Goal: Task Accomplishment & Management: Manage account settings

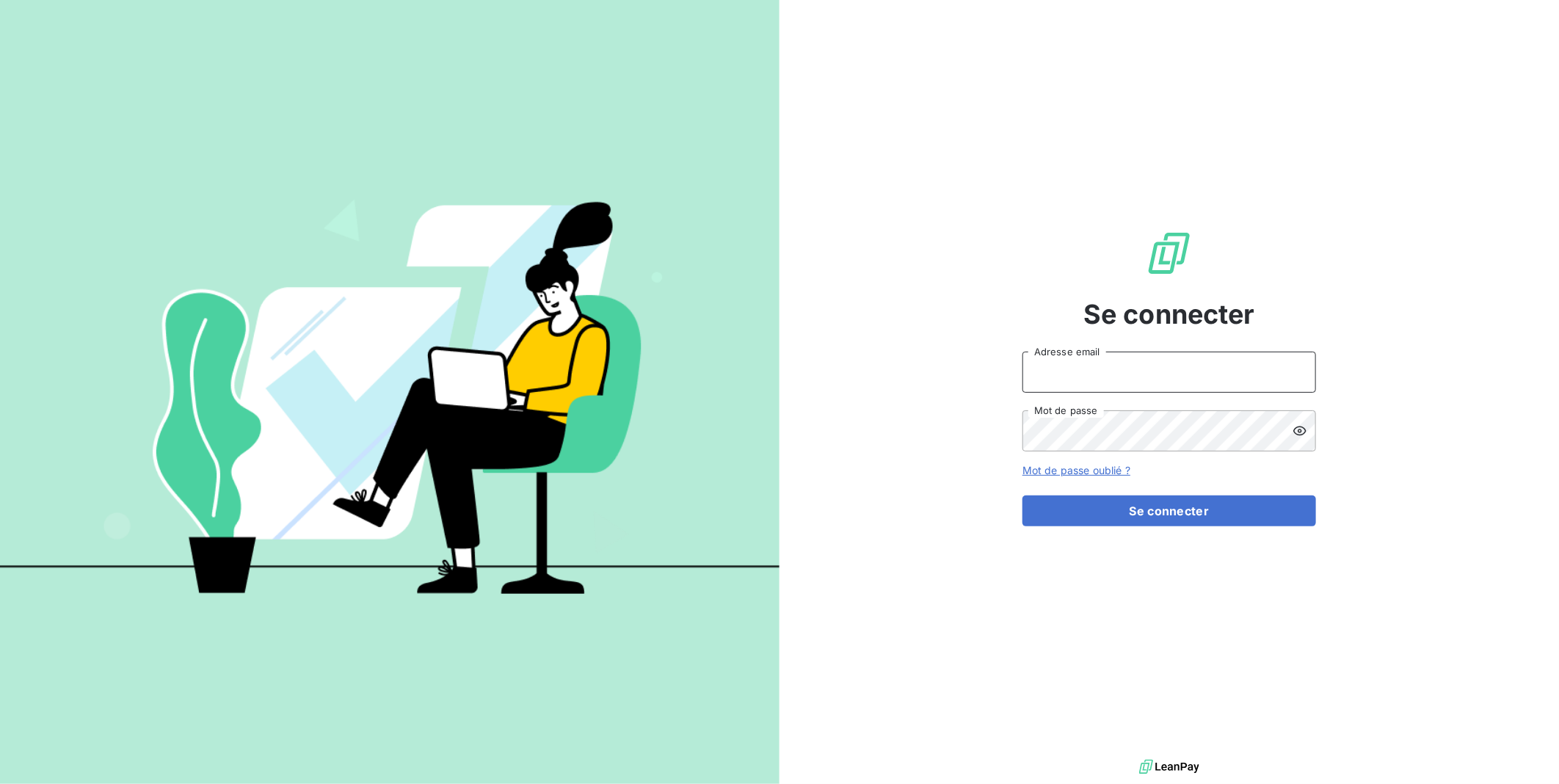
type input "ejpantic@perin.fr"
drag, startPoint x: 1155, startPoint y: 541, endPoint x: 1154, endPoint y: 530, distance: 11.0
click at [1154, 537] on div "Se connecter ejpantic@perin.fr Adresse email Mot de passe Mot de passe oublié ?…" at bounding box center [1169, 378] width 293 height 756
click at [1153, 526] on button "Se connecter" at bounding box center [1169, 511] width 293 height 31
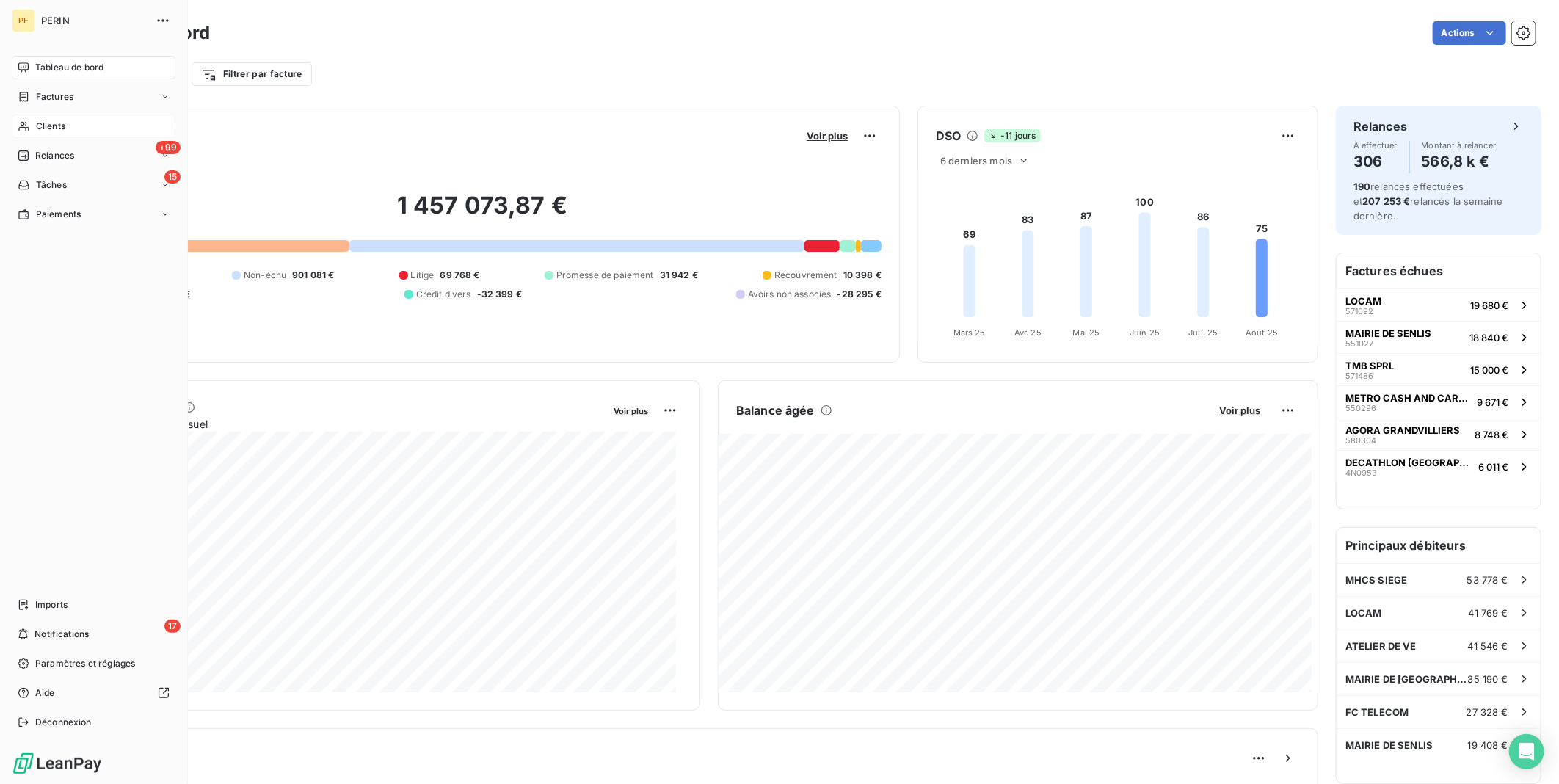
click at [74, 128] on div "Clients" at bounding box center [94, 126] width 164 height 23
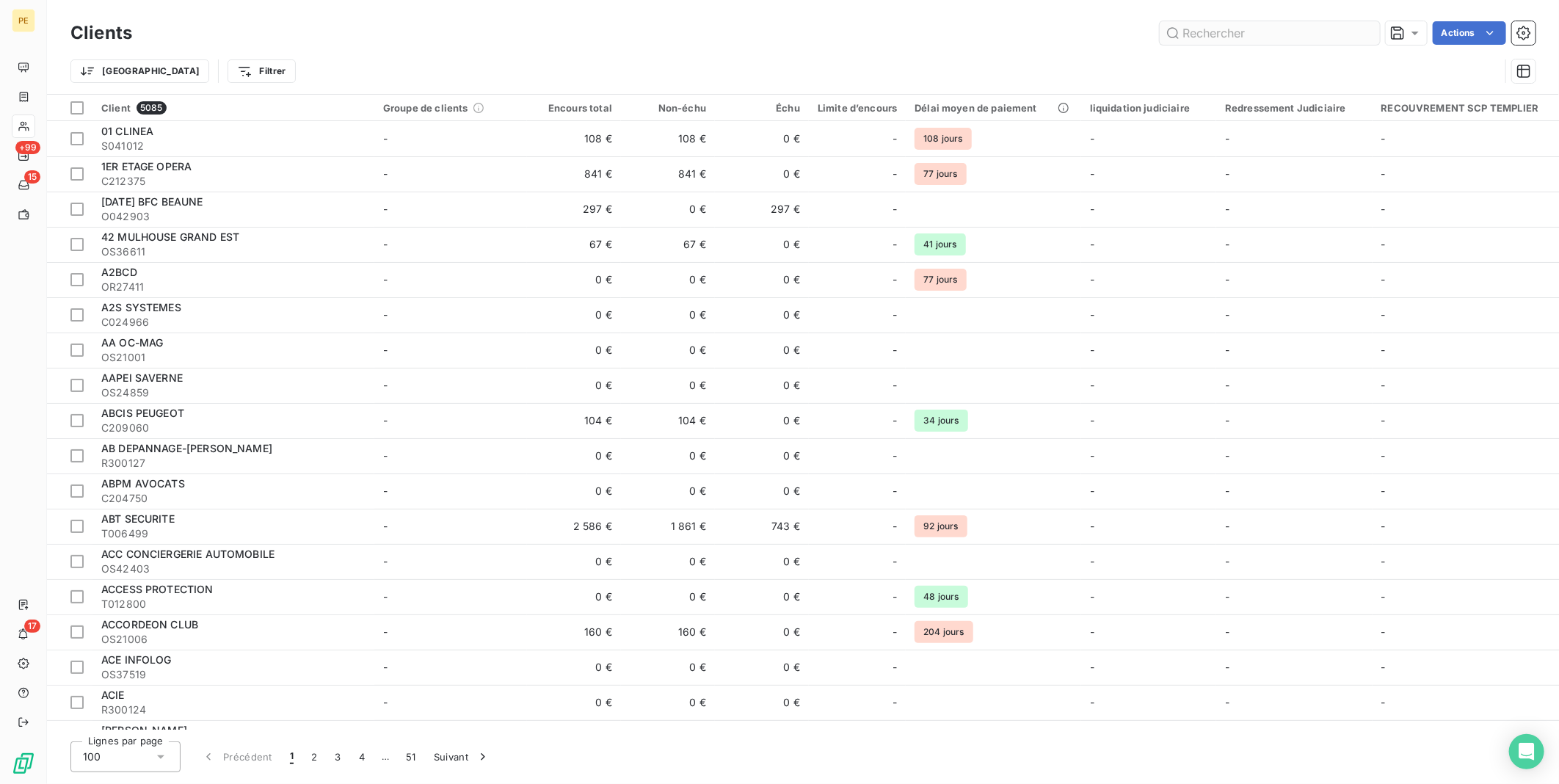
click at [1245, 34] on input "text" at bounding box center [1270, 33] width 220 height 23
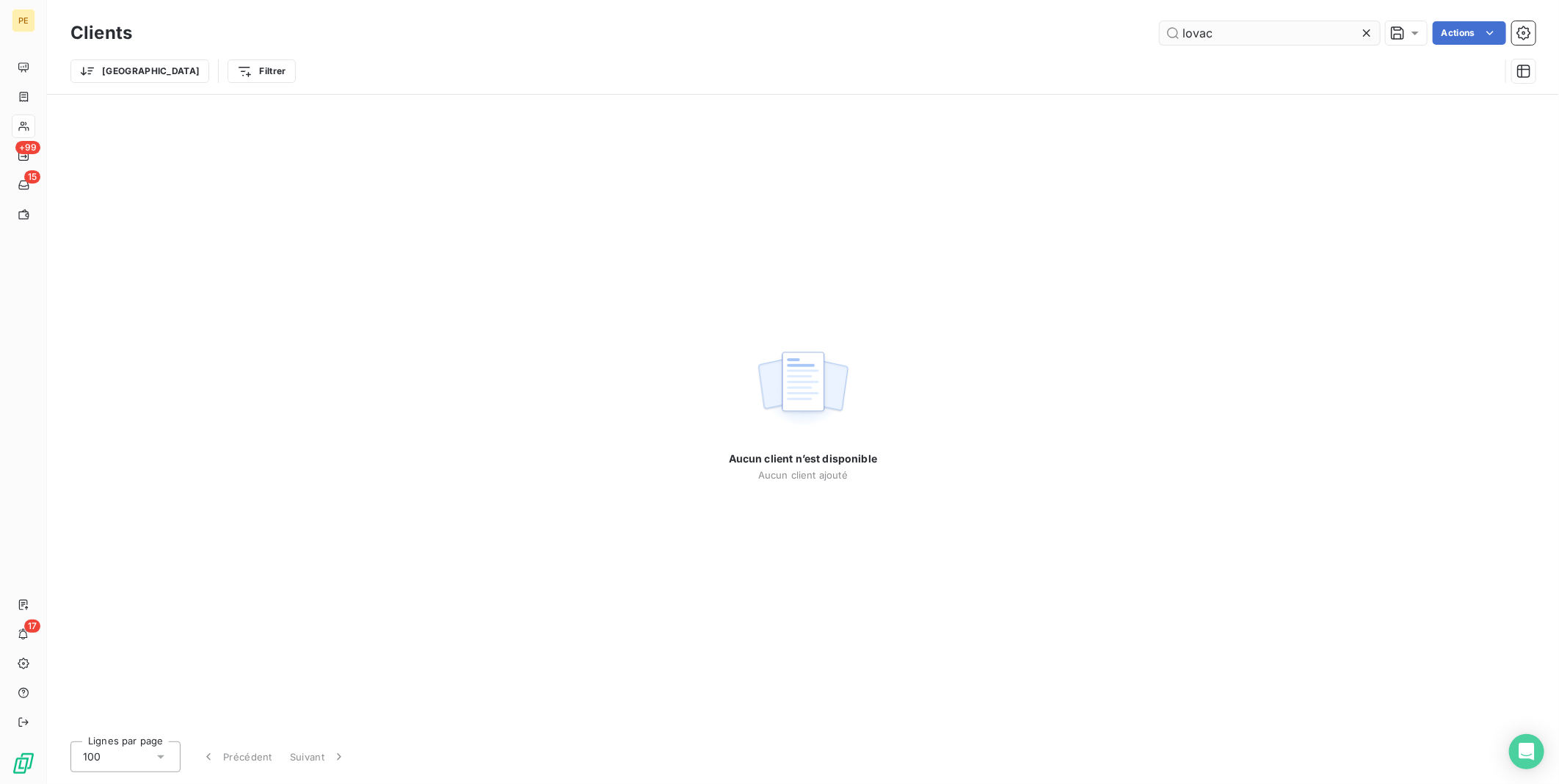
type input "lovac"
click at [1224, 33] on input "lovac" at bounding box center [1270, 33] width 220 height 23
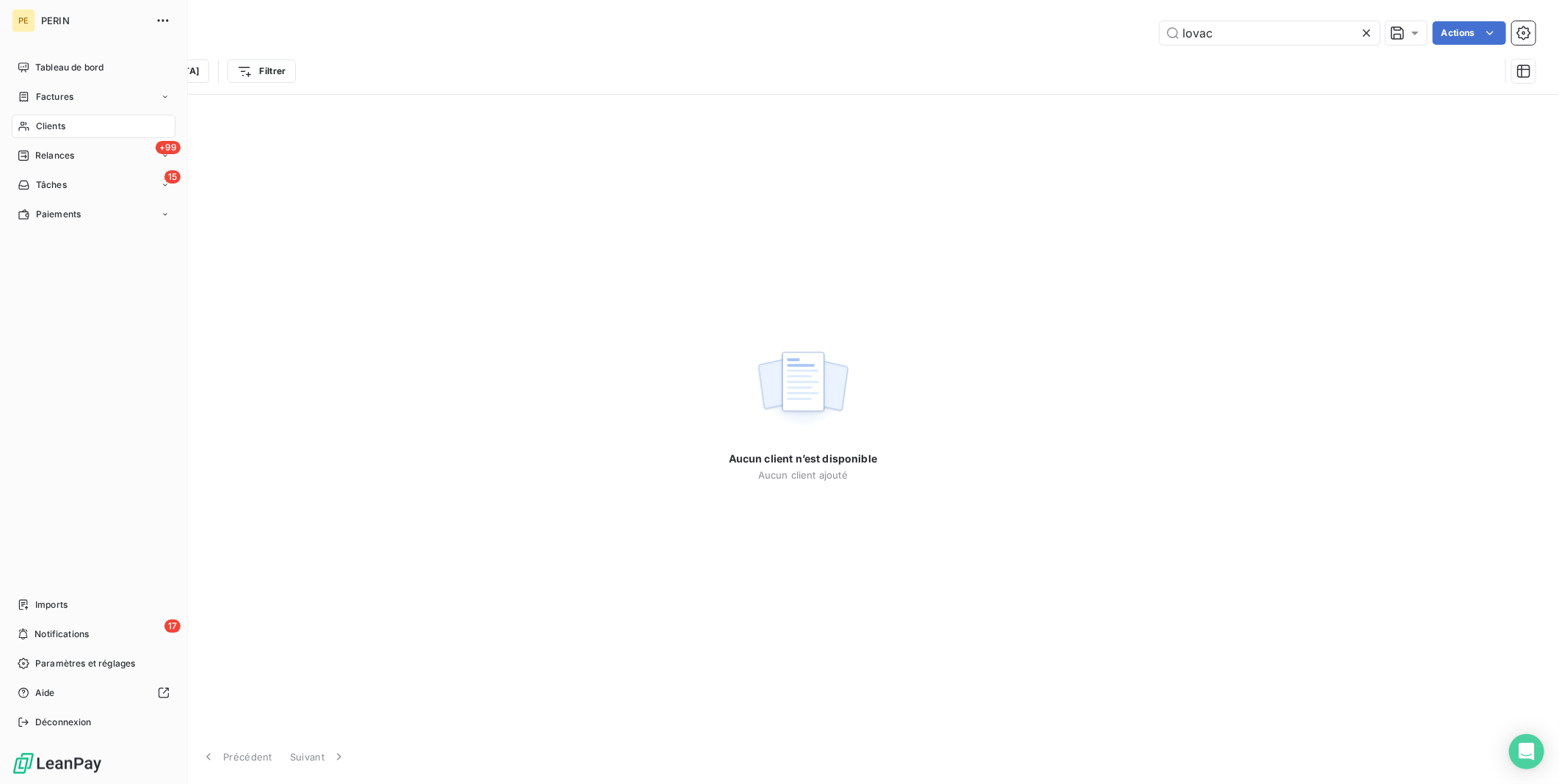
click at [55, 130] on span "Clients" at bounding box center [51, 126] width 30 height 13
click at [64, 69] on span "Tableau de bord" at bounding box center [69, 67] width 68 height 13
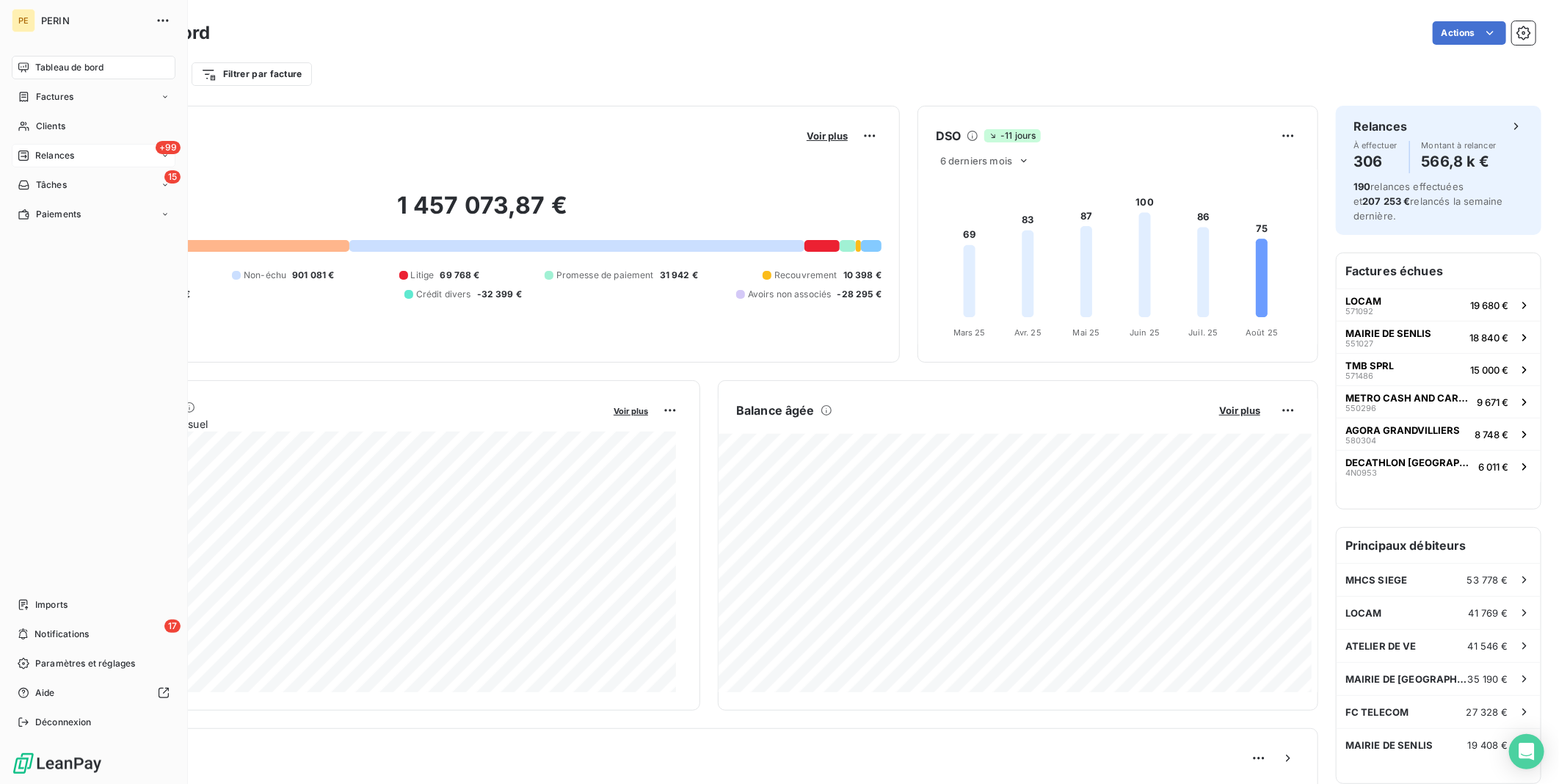
click at [51, 153] on span "Relances" at bounding box center [55, 155] width 39 height 13
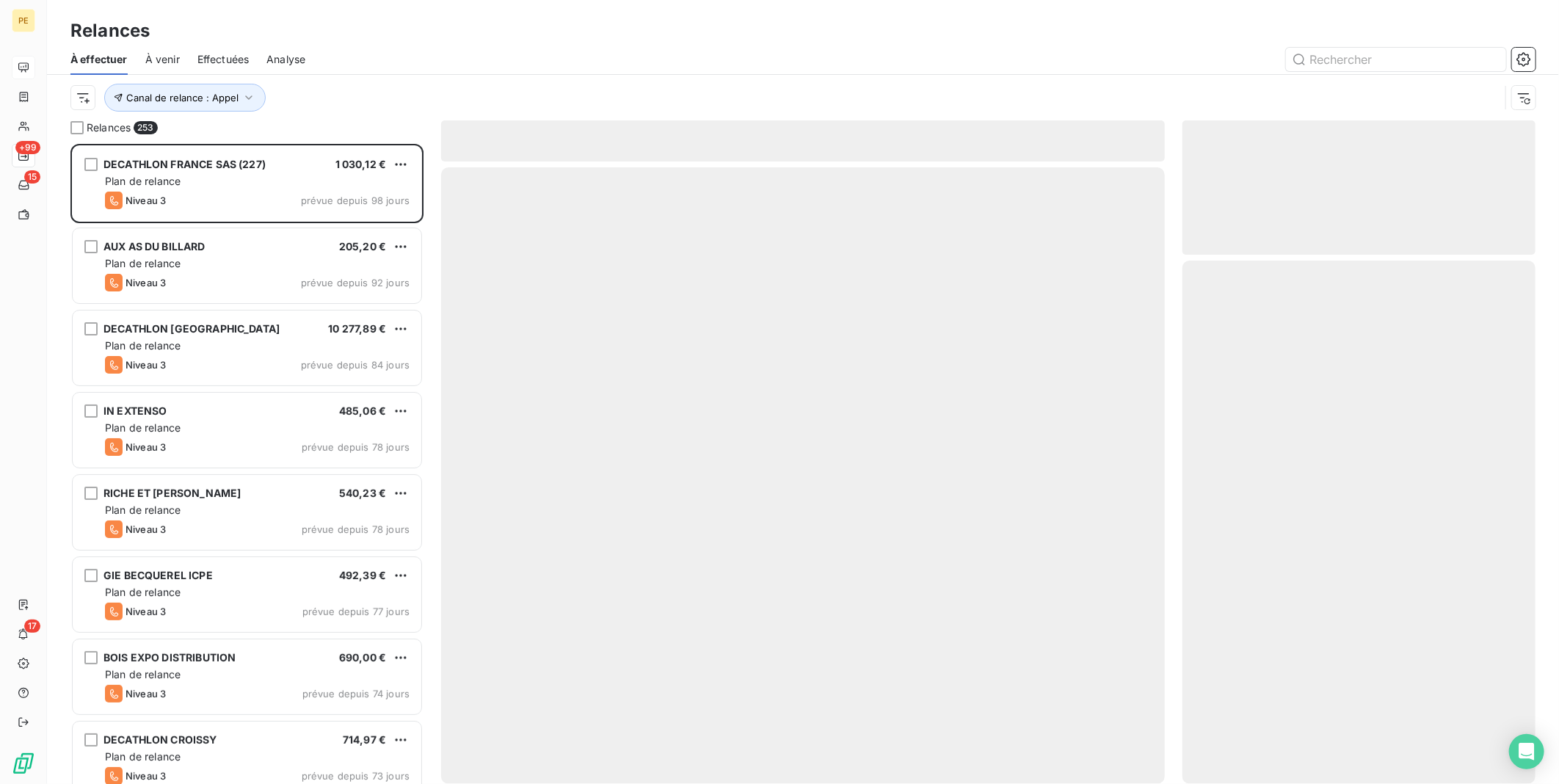
scroll to position [628, 341]
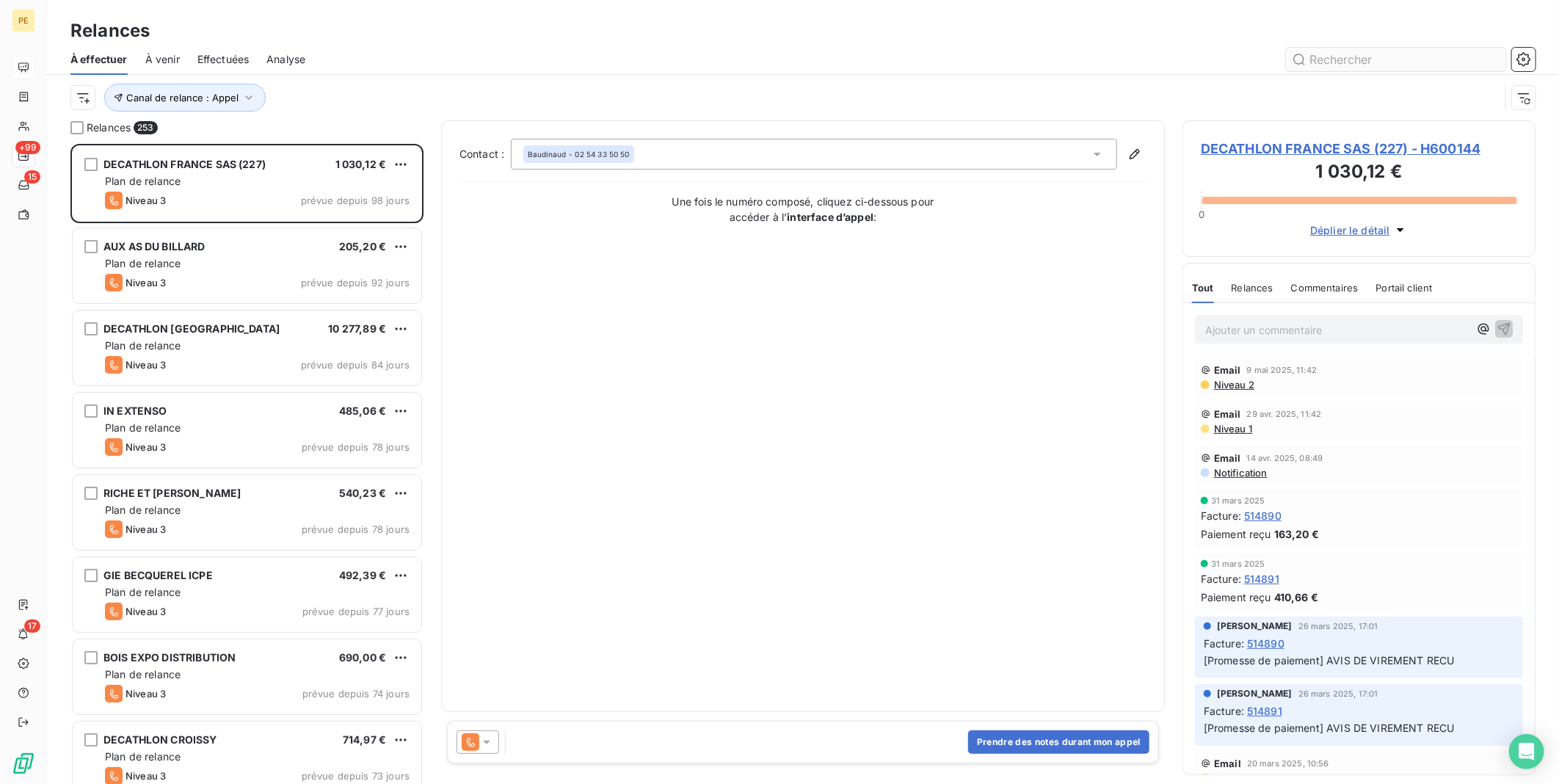
click at [1384, 55] on input "text" at bounding box center [1396, 59] width 220 height 23
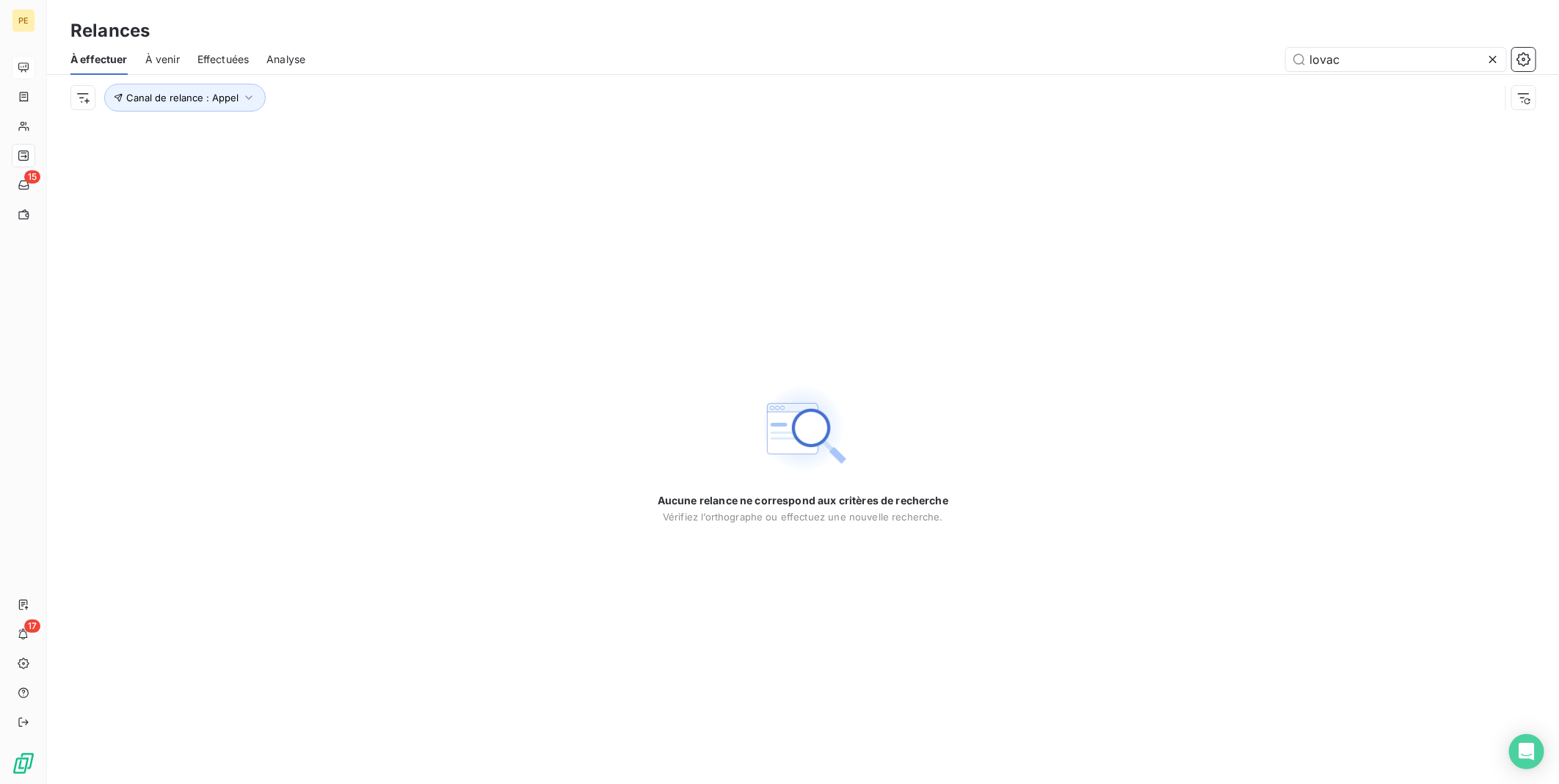
type input "lovac"
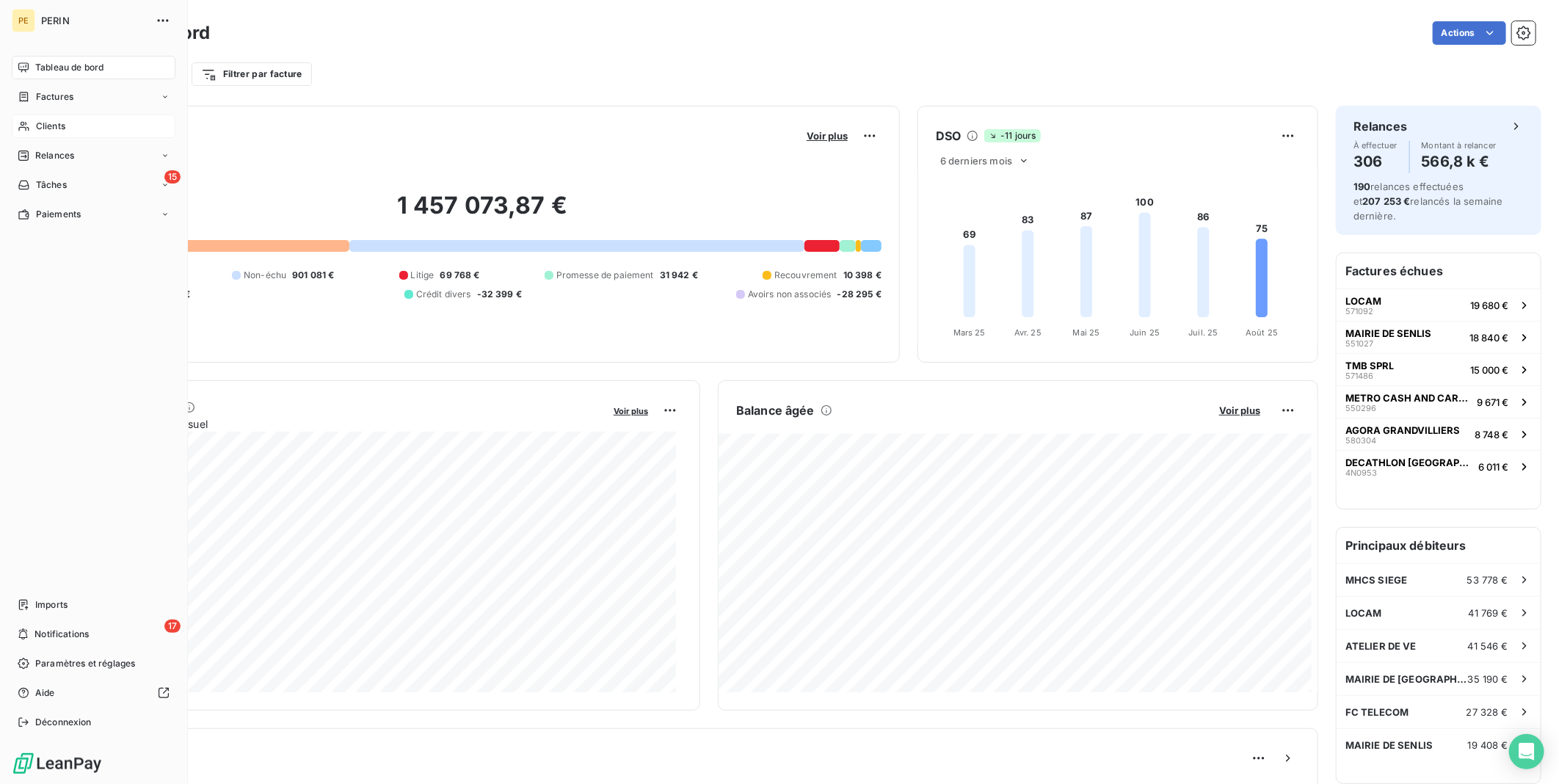
click at [66, 129] on div "Clients" at bounding box center [94, 126] width 164 height 23
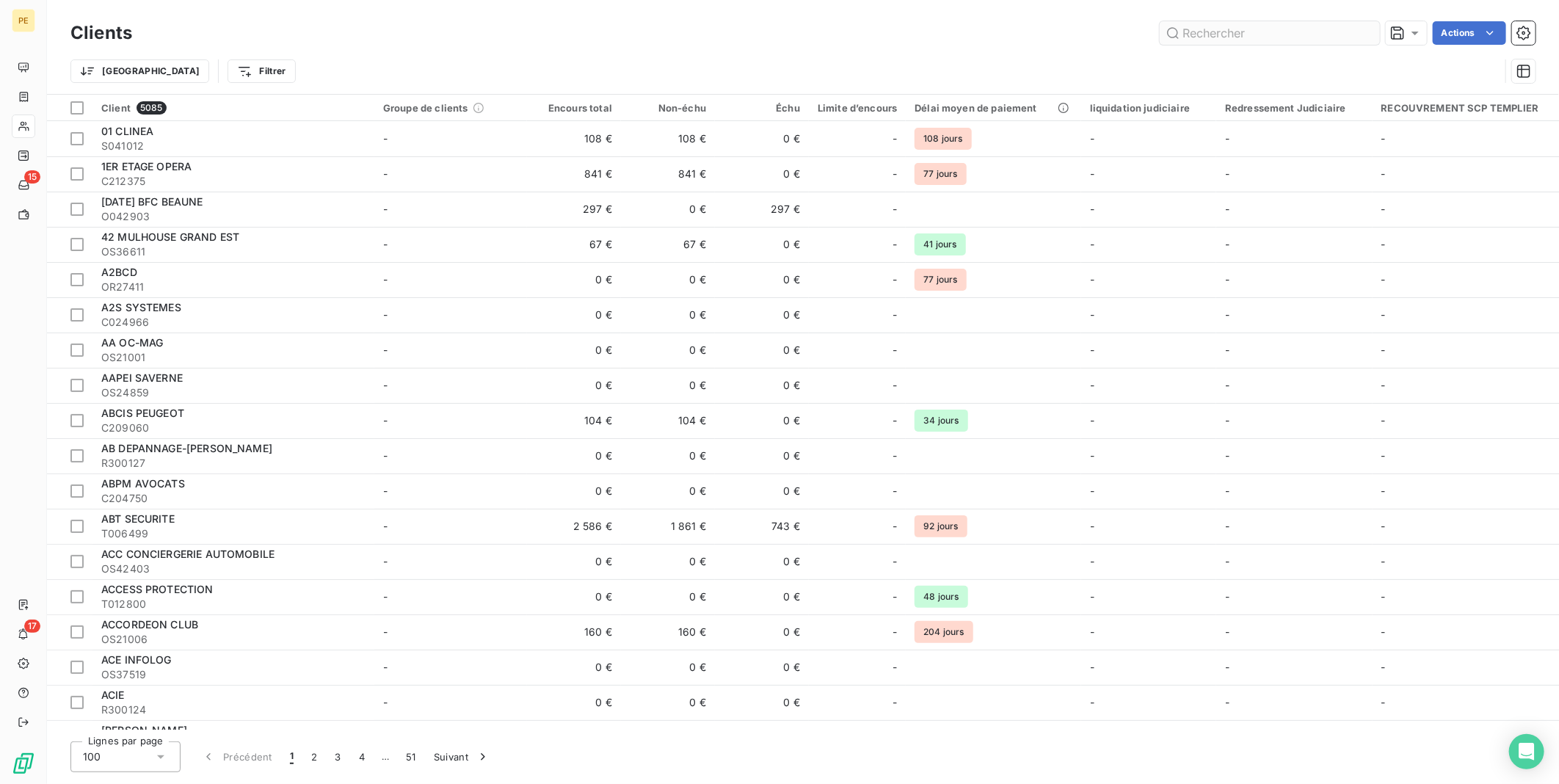
click at [1250, 31] on input "text" at bounding box center [1270, 33] width 220 height 23
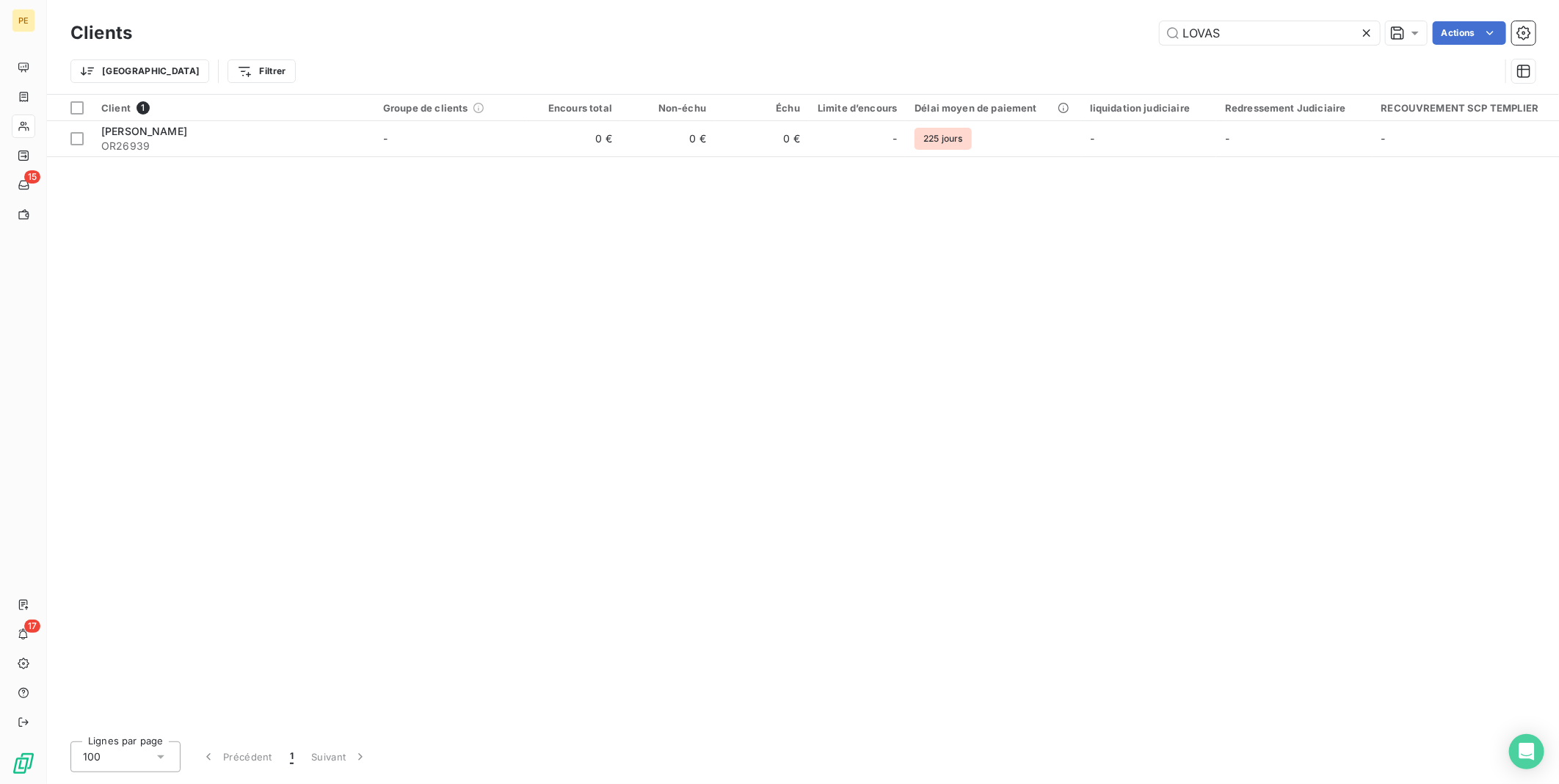
type input "LOVAS"
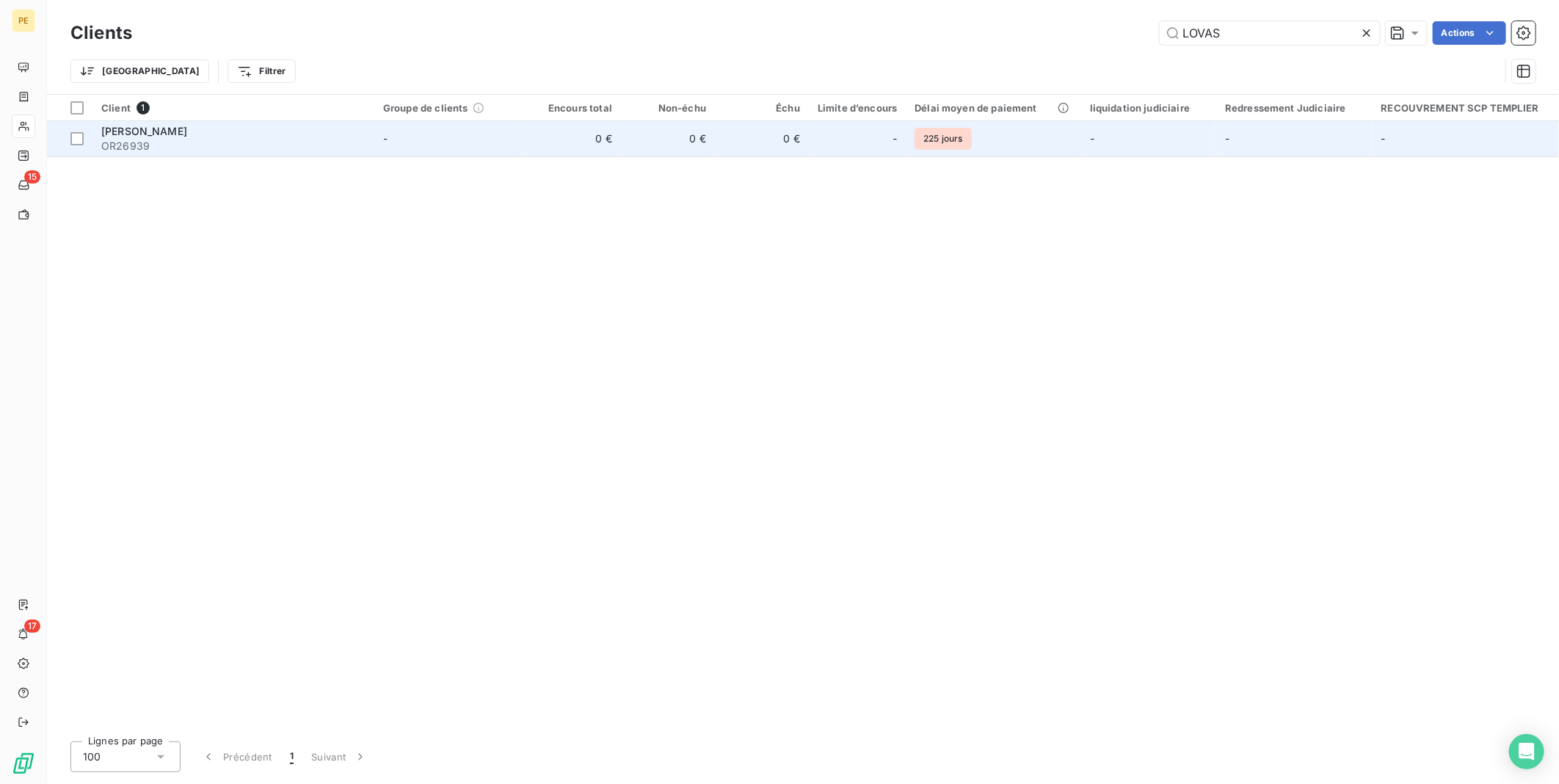
click at [662, 142] on td "0 €" at bounding box center [668, 138] width 94 height 35
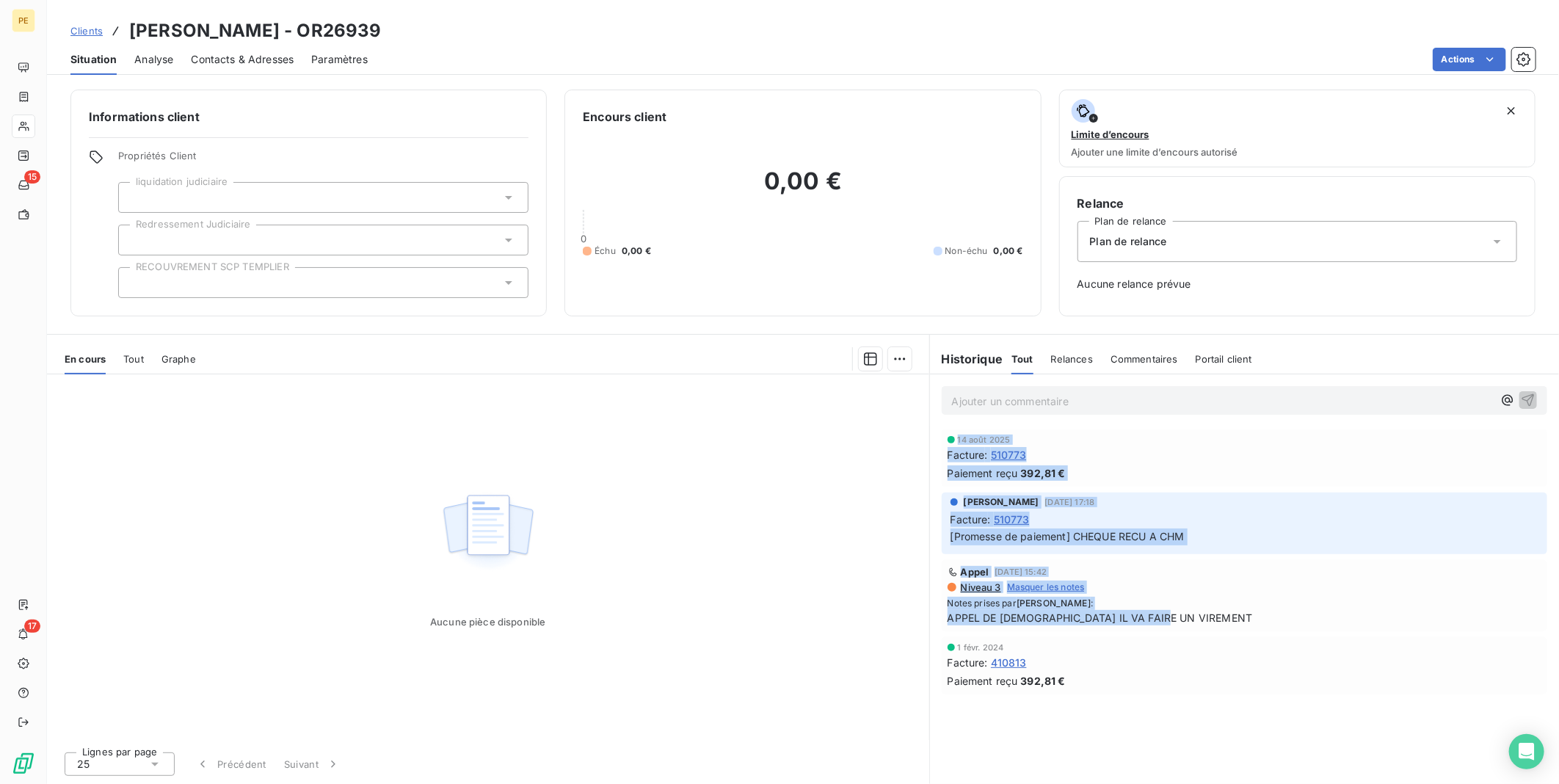
drag, startPoint x: 1220, startPoint y: 626, endPoint x: 943, endPoint y: 438, distance: 334.8
click at [943, 438] on div "[DATE] Facture : 510773 Paiement reçu 392,81 € [PERSON_NAME] [DATE] 17:18 Factu…" at bounding box center [1245, 562] width 629 height 271
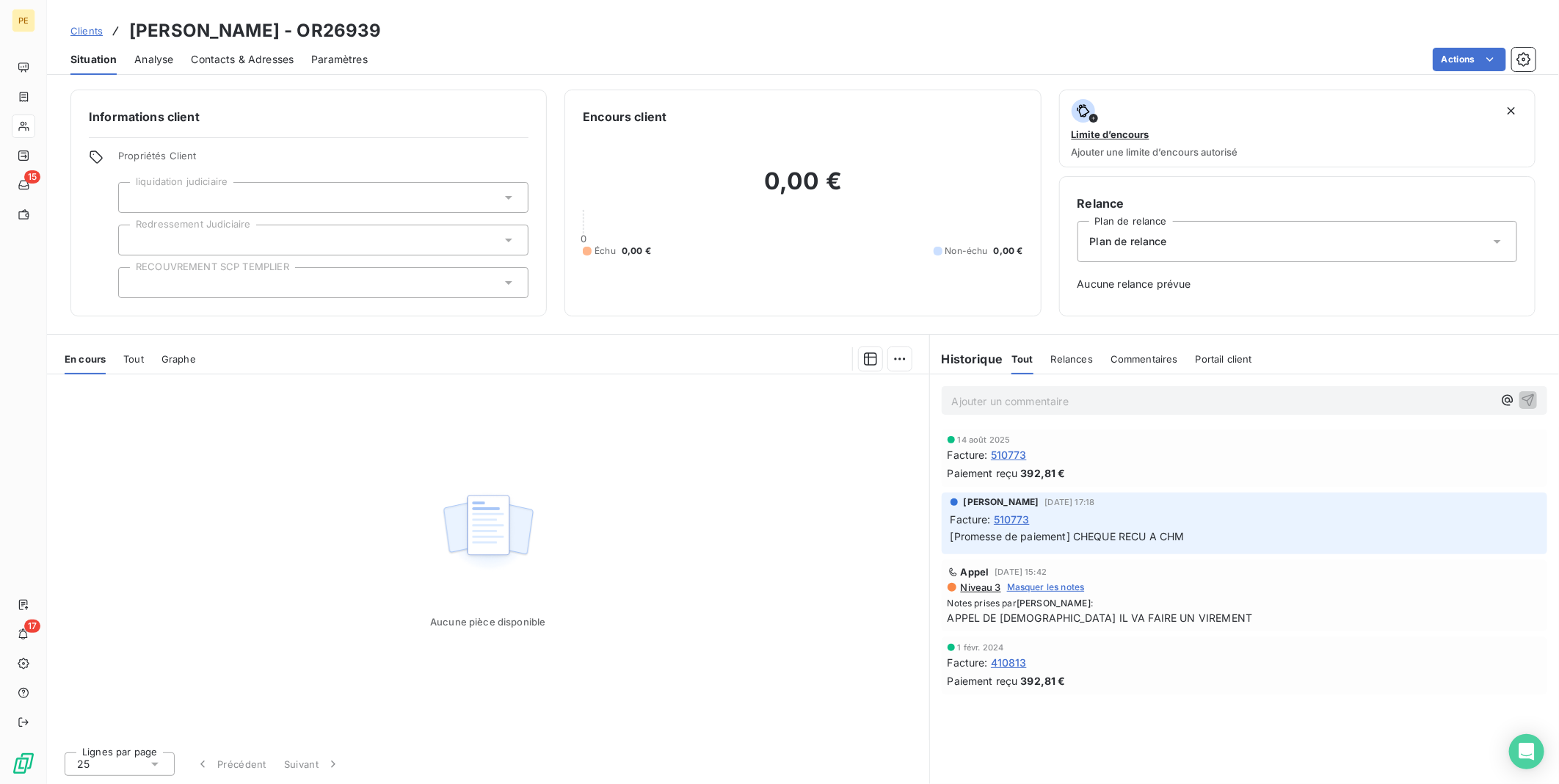
drag, startPoint x: 943, startPoint y: 438, endPoint x: 878, endPoint y: 489, distance: 82.6
click at [878, 489] on div "Aucune pièce disponible" at bounding box center [488, 557] width 882 height 365
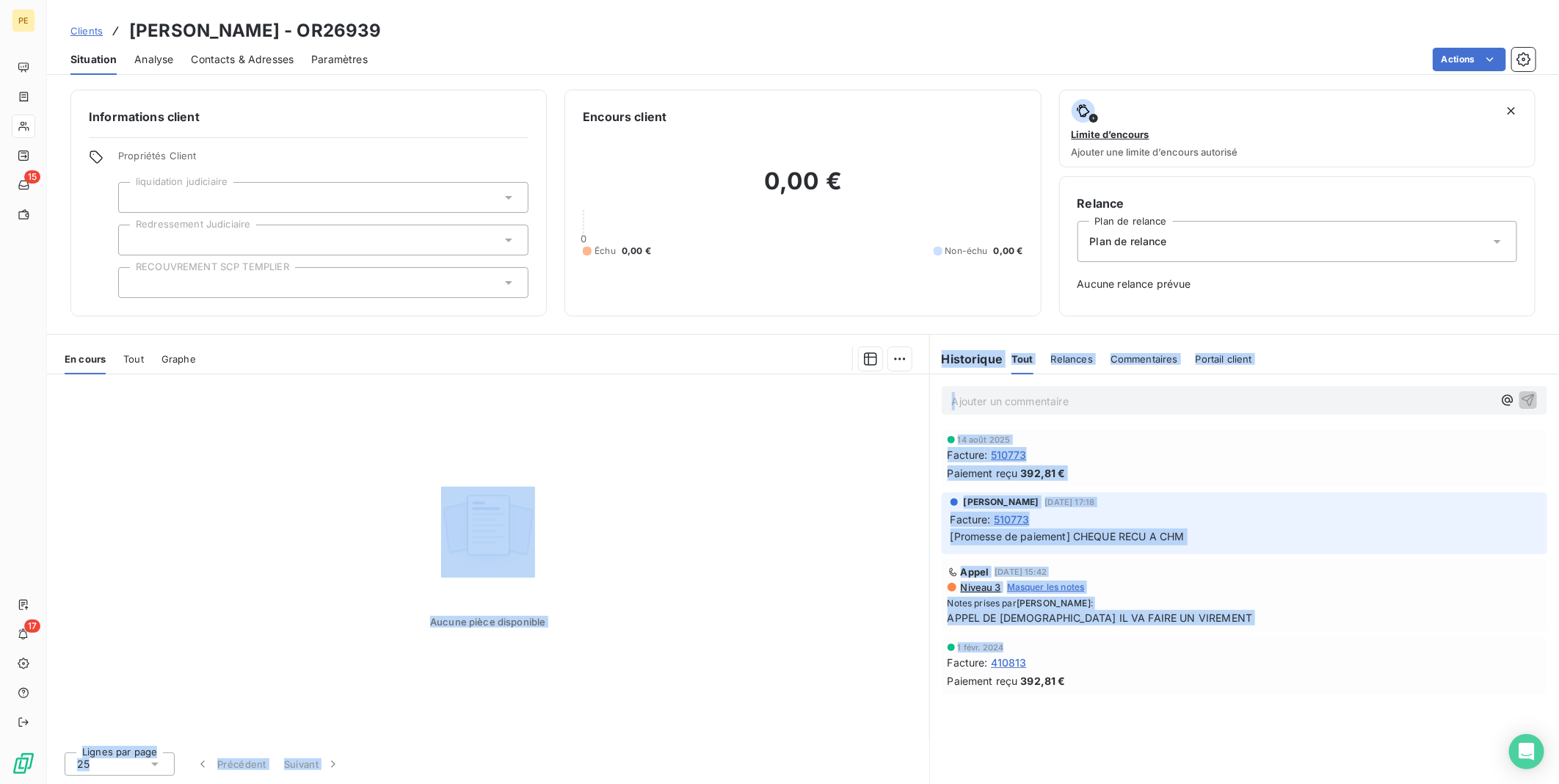
drag, startPoint x: 907, startPoint y: 444, endPoint x: 1084, endPoint y: 643, distance: 266.3
click at [1084, 643] on div "En cours Tout Graphe Aucune pièce disponible Lignes par page 25 Précédent Suiva…" at bounding box center [803, 559] width 1512 height 450
drag, startPoint x: 1084, startPoint y: 643, endPoint x: 715, endPoint y: 599, distance: 371.6
click at [715, 599] on div "Aucune pièce disponible" at bounding box center [488, 557] width 882 height 365
